Goal: Check status

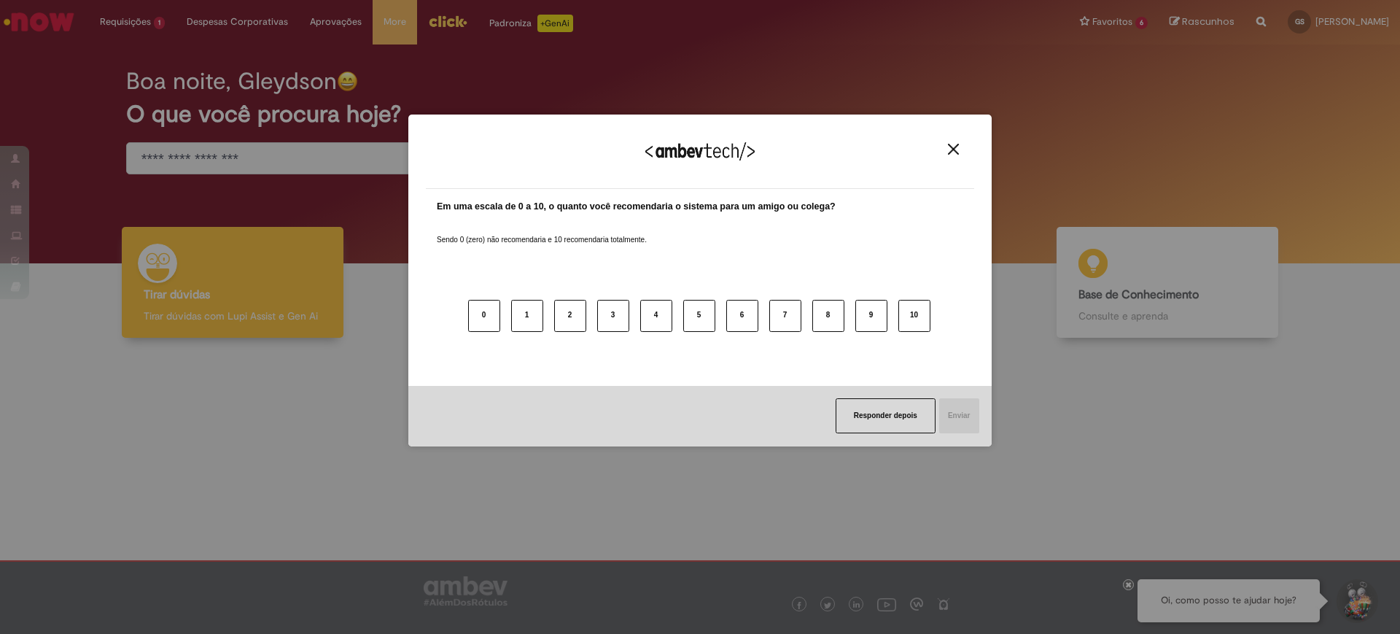
click at [949, 150] on img "Close" at bounding box center [953, 149] width 11 height 11
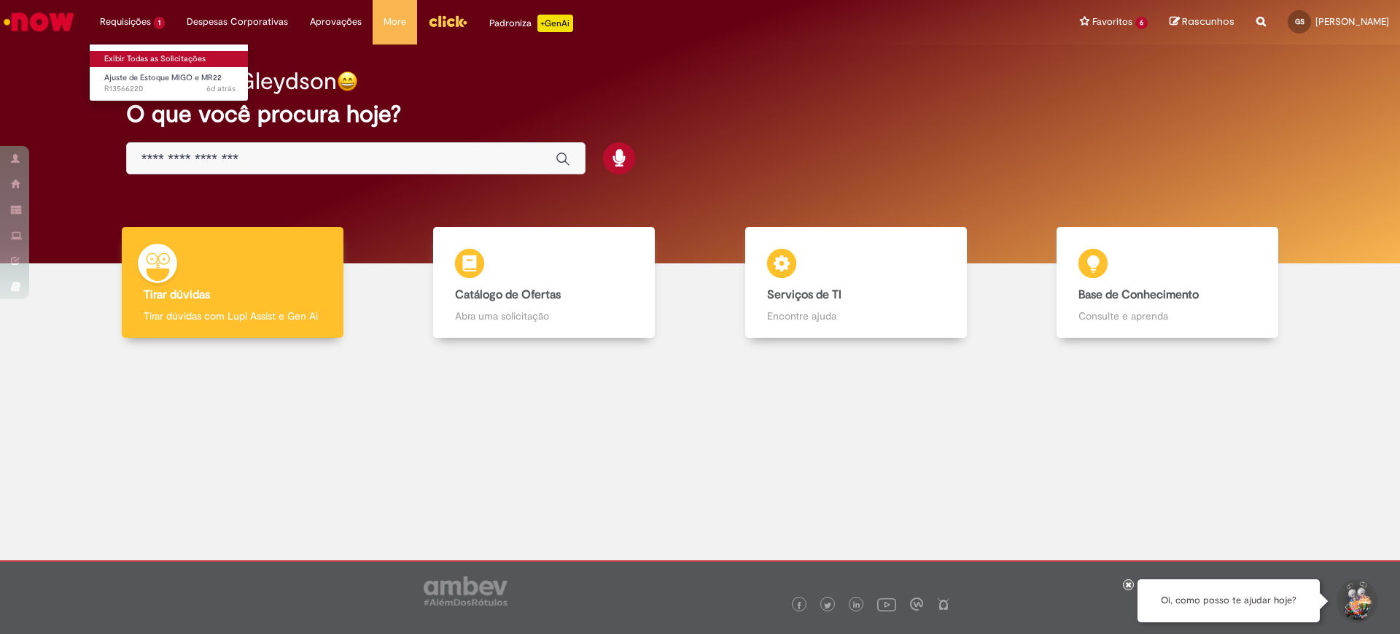
click at [138, 56] on link "Exibir Todas as Solicitações" at bounding box center [170, 59] width 160 height 16
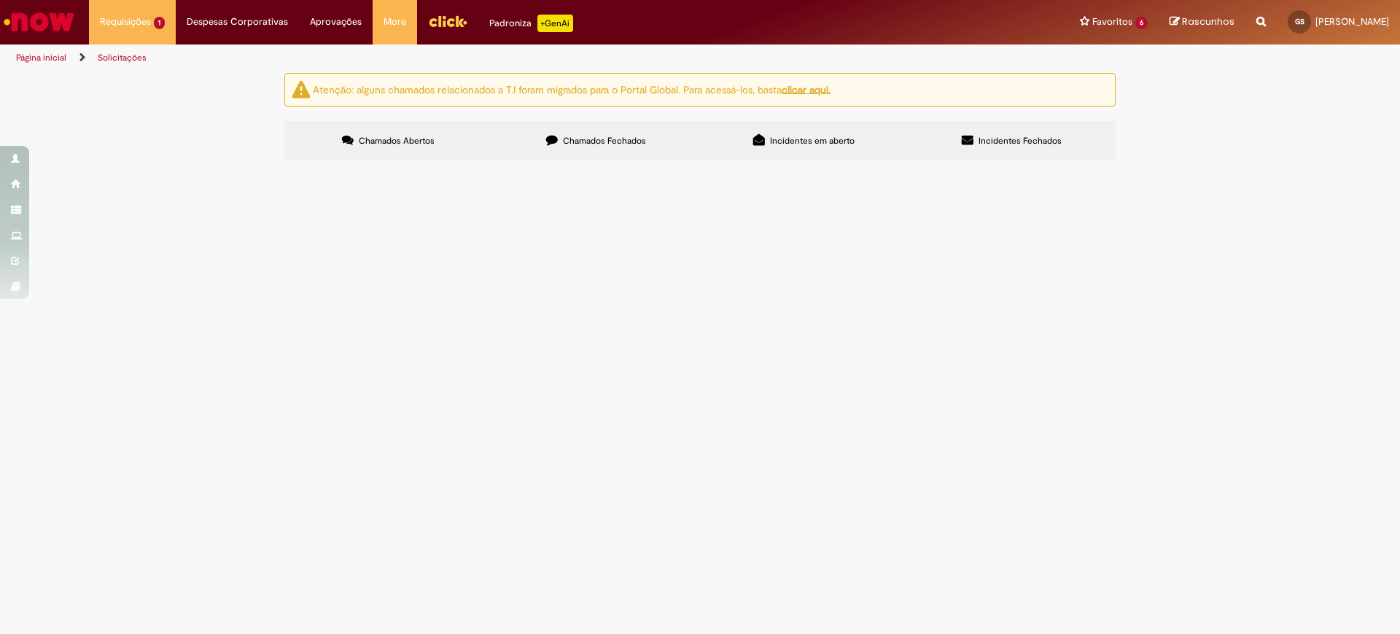
click at [0, 0] on span "Ajuste de Estoque MIGO e MR22" at bounding box center [0, 0] width 0 height 0
